Goal: Task Accomplishment & Management: Use online tool/utility

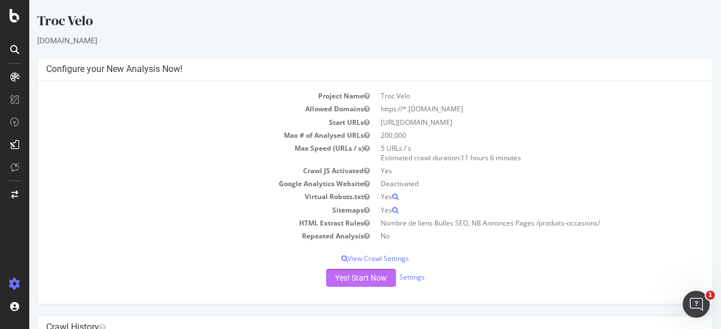
click at [362, 273] on button "Yes! Start Now" at bounding box center [361, 278] width 70 height 18
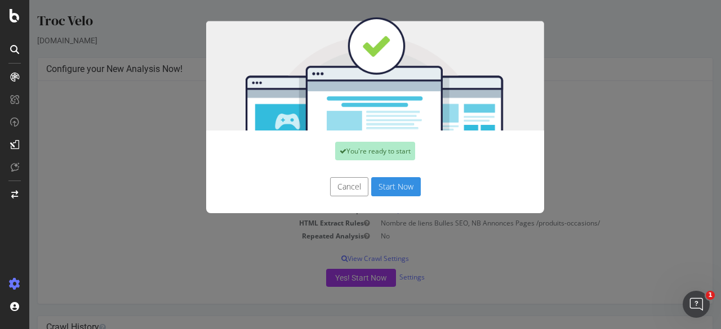
click at [404, 186] on button "Start Now" at bounding box center [396, 186] width 50 height 19
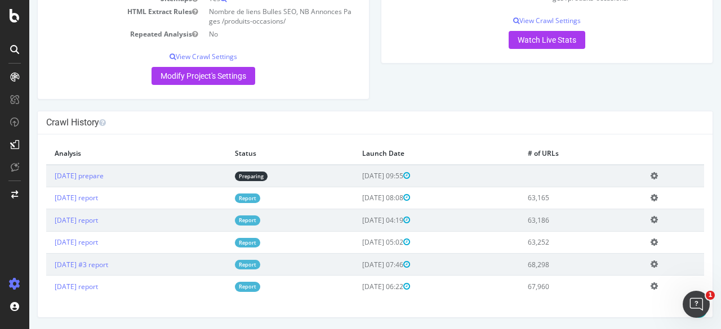
scroll to position [255, 0]
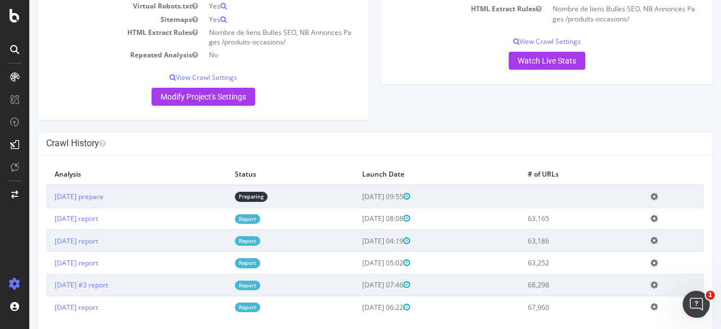
scroll to position [191, 0]
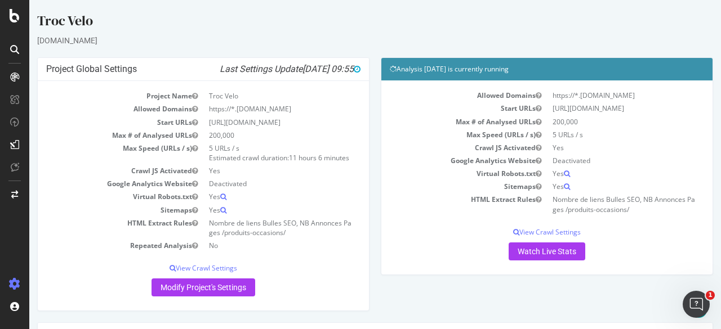
scroll to position [218, 0]
